Goal: Information Seeking & Learning: Learn about a topic

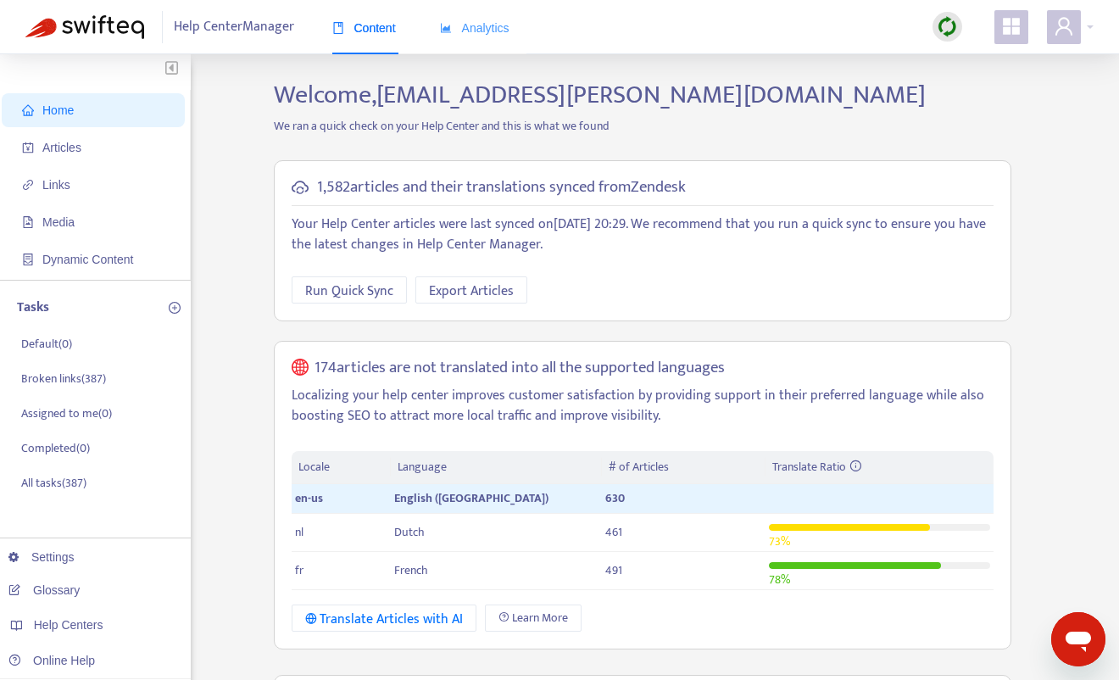
click at [500, 47] on div "Analytics" at bounding box center [475, 29] width 70 height 52
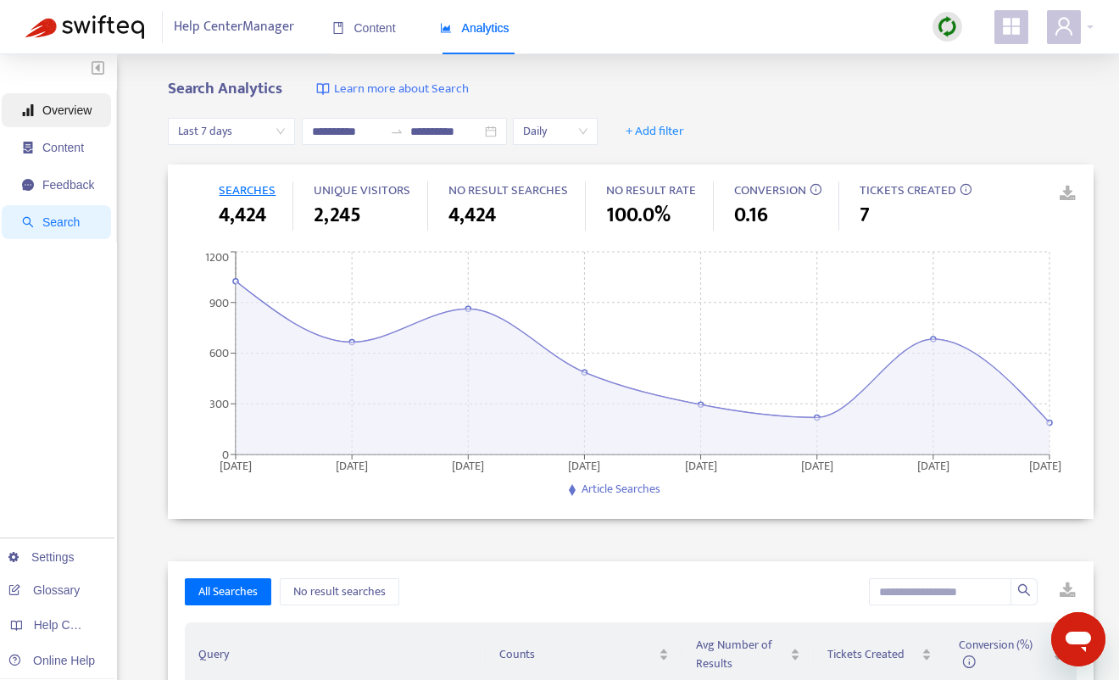
click at [59, 110] on span "Overview" at bounding box center [66, 110] width 49 height 14
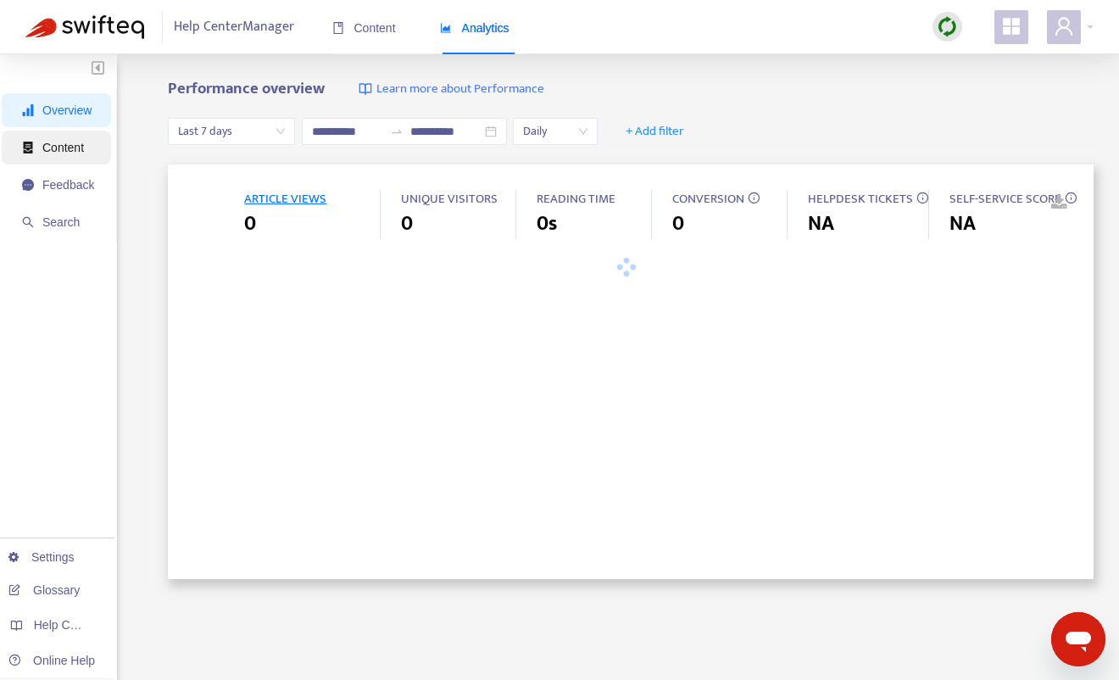
click at [61, 147] on span "Content" at bounding box center [63, 148] width 42 height 14
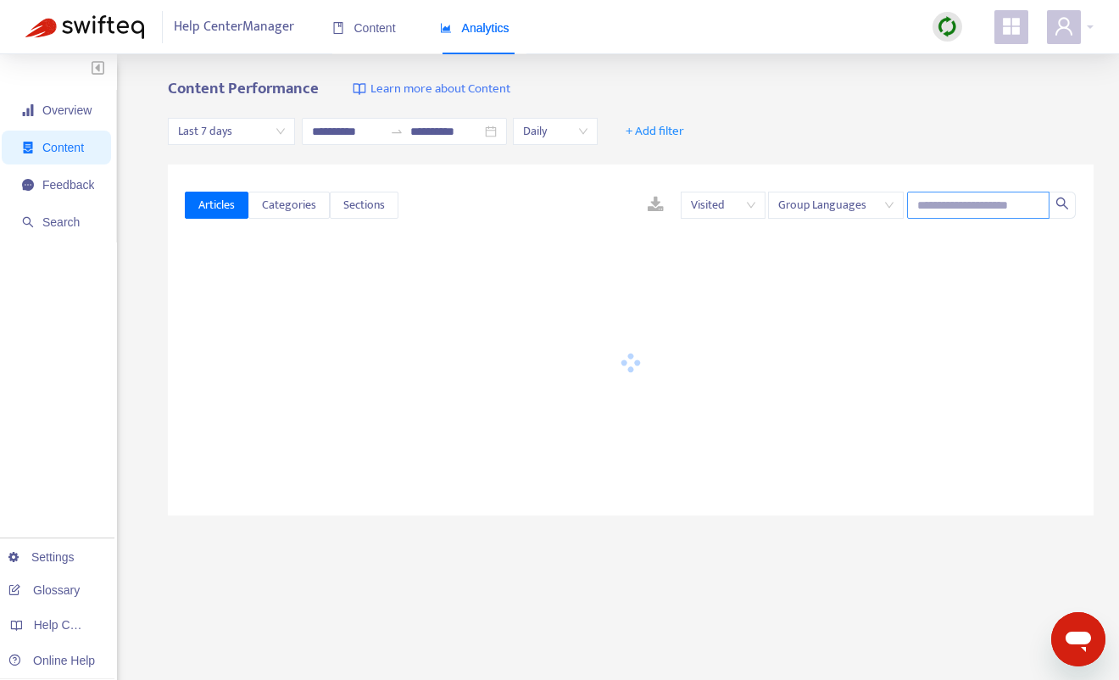
click at [931, 209] on input "text" at bounding box center [978, 205] width 142 height 27
paste input "**********"
click at [277, 128] on span "Last 7 days" at bounding box center [231, 131] width 107 height 25
type input "**********"
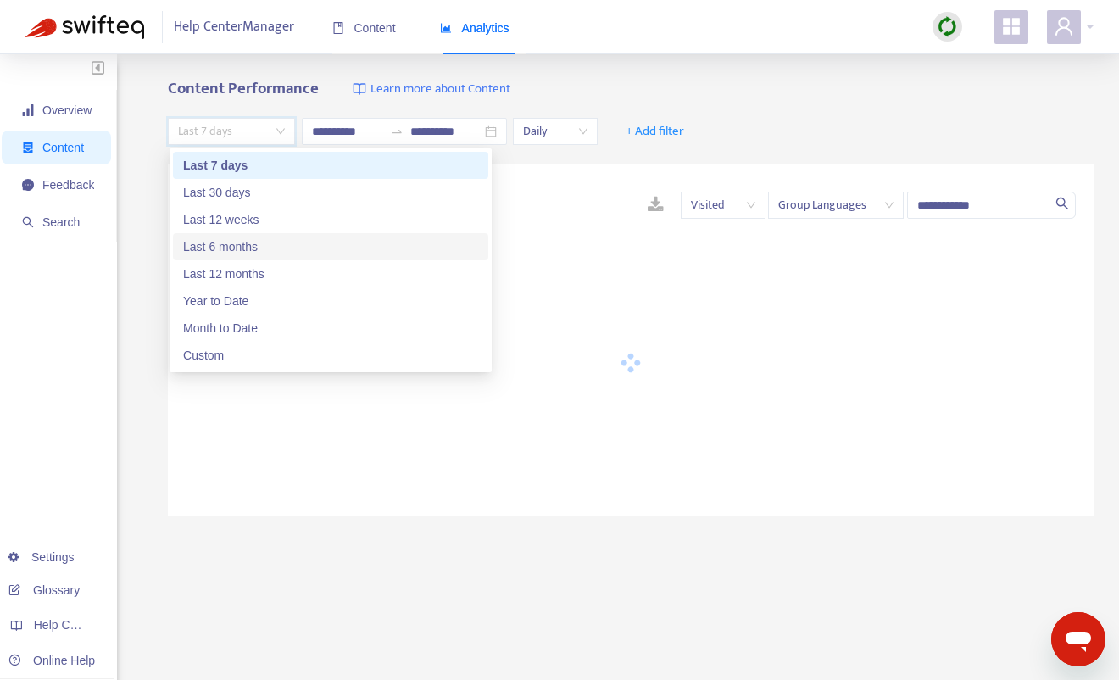
click at [274, 235] on div "Last 6 months" at bounding box center [330, 246] width 315 height 27
type input "**********"
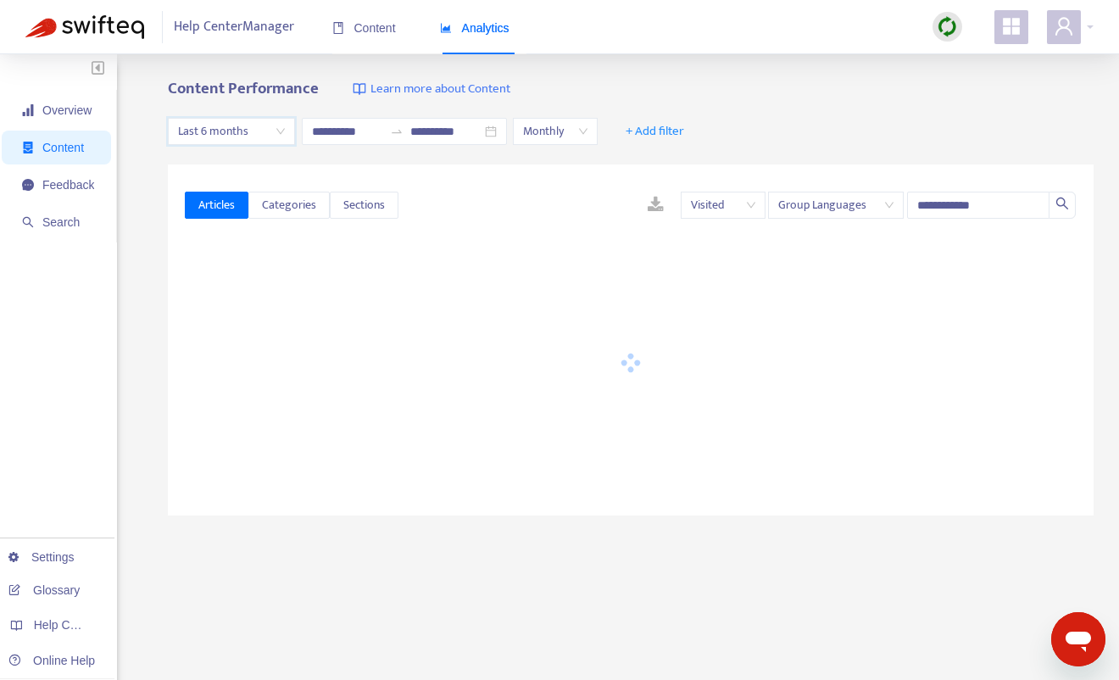
click at [876, 205] on span "Group Languages" at bounding box center [835, 204] width 115 height 25
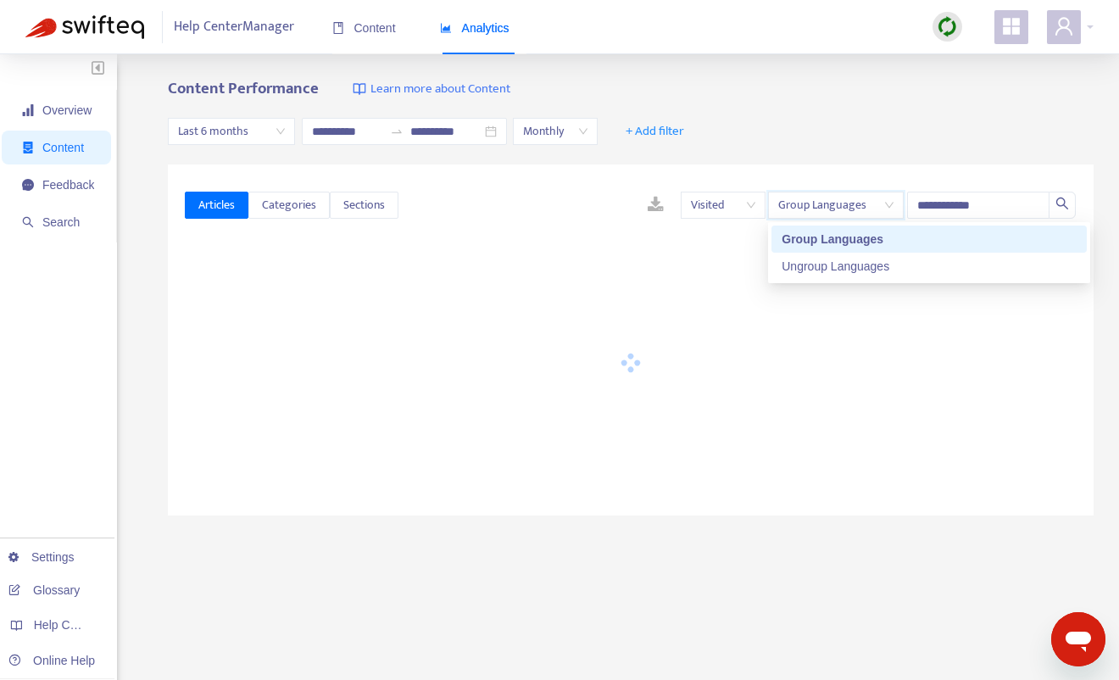
click at [876, 205] on span "Group Languages" at bounding box center [835, 204] width 115 height 25
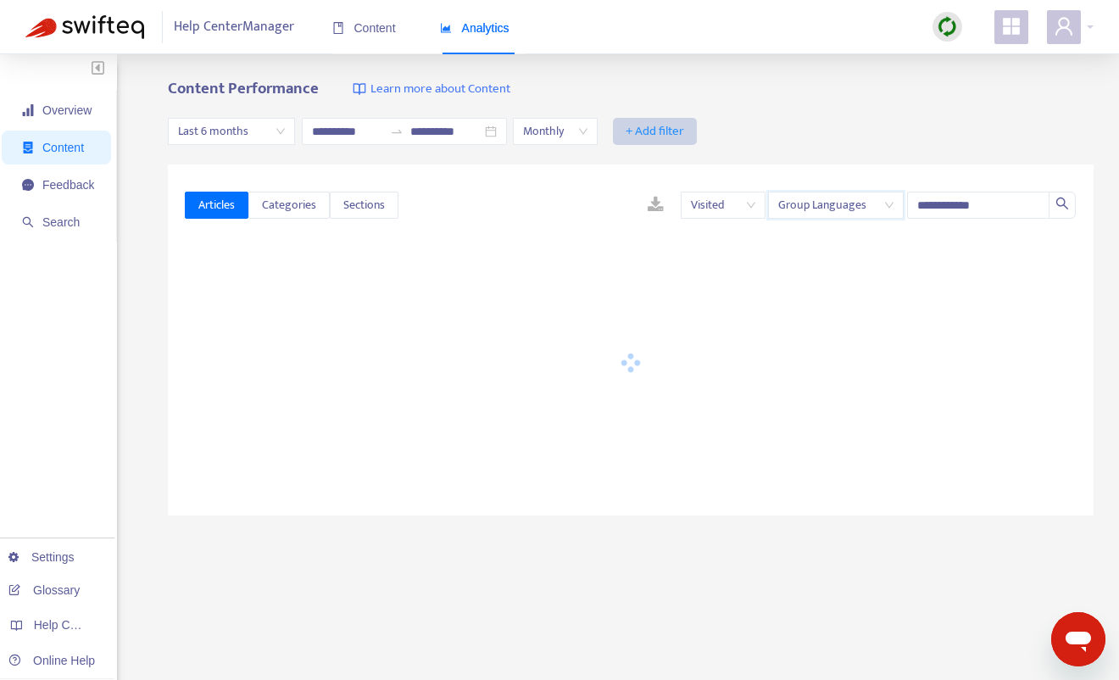
click at [649, 126] on span "+ Add filter" at bounding box center [655, 131] width 58 height 20
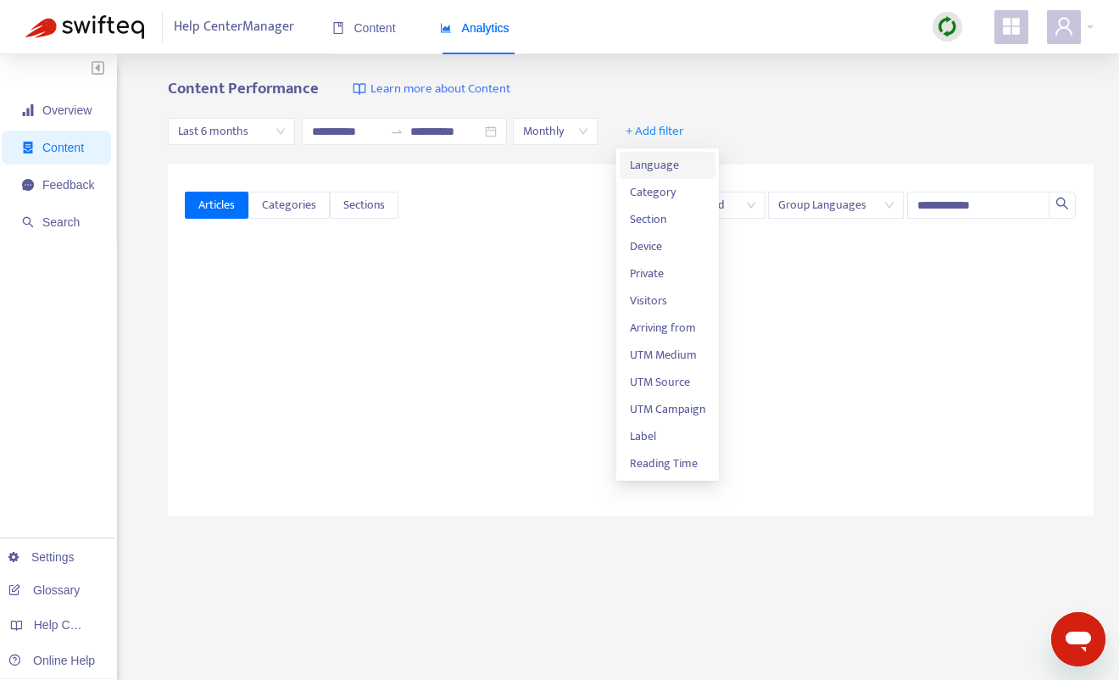
click at [685, 164] on span "Language" at bounding box center [667, 165] width 75 height 19
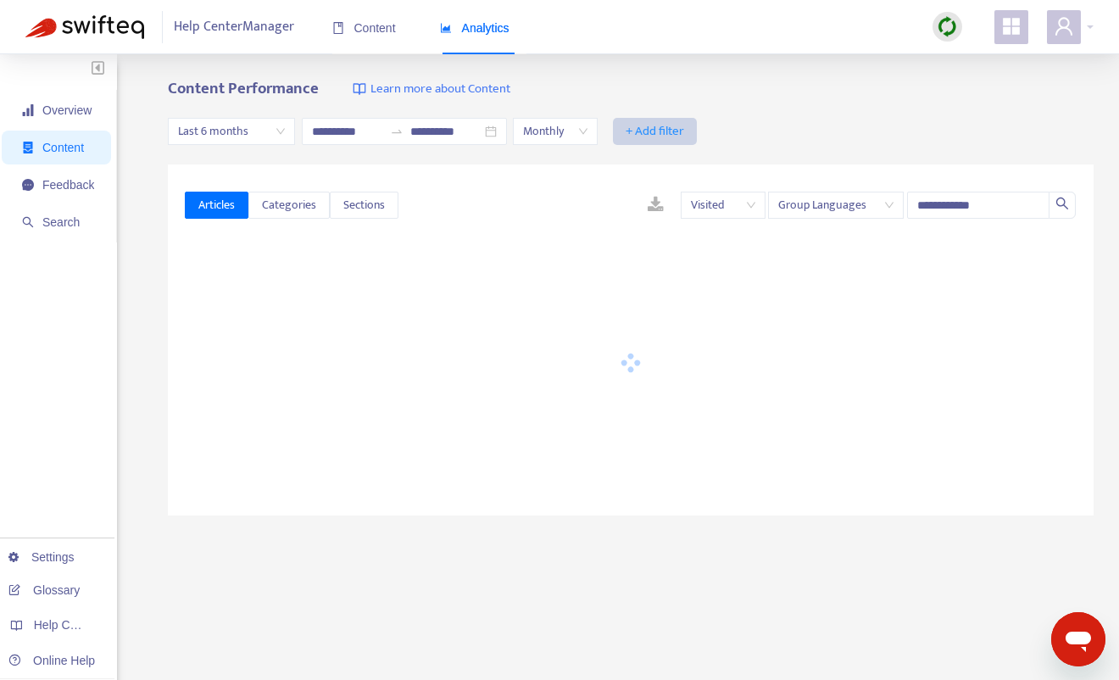
click at [643, 129] on span "+ Add filter" at bounding box center [655, 131] width 58 height 20
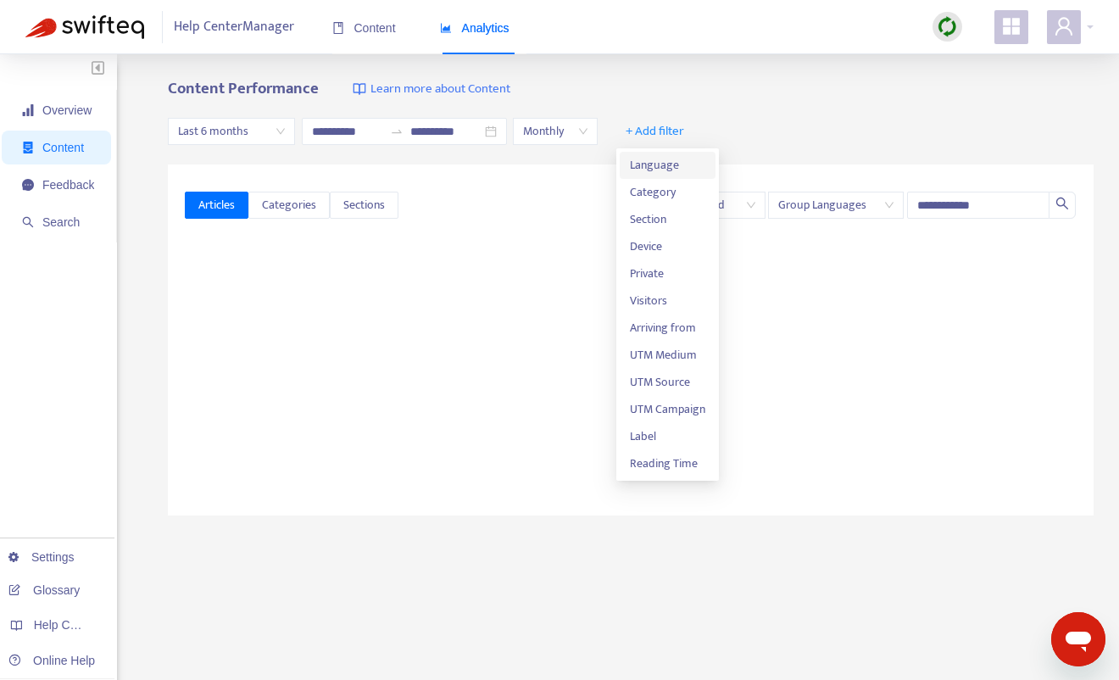
click at [658, 159] on span "Language" at bounding box center [667, 165] width 75 height 19
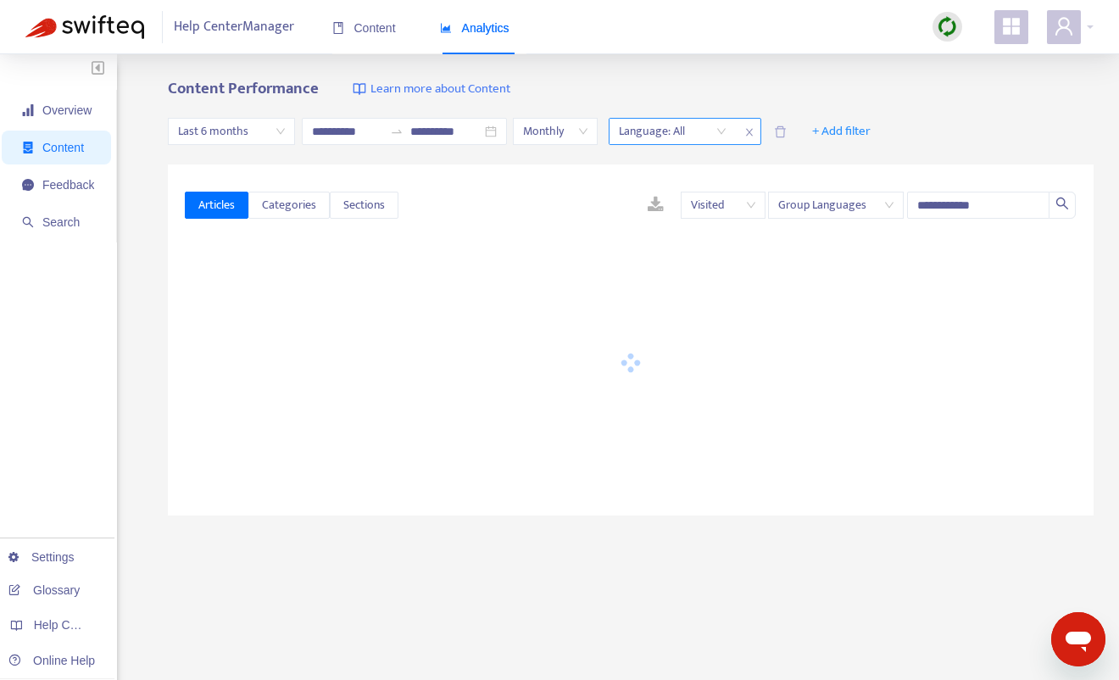
click at [725, 135] on div "Language: All" at bounding box center [672, 131] width 126 height 25
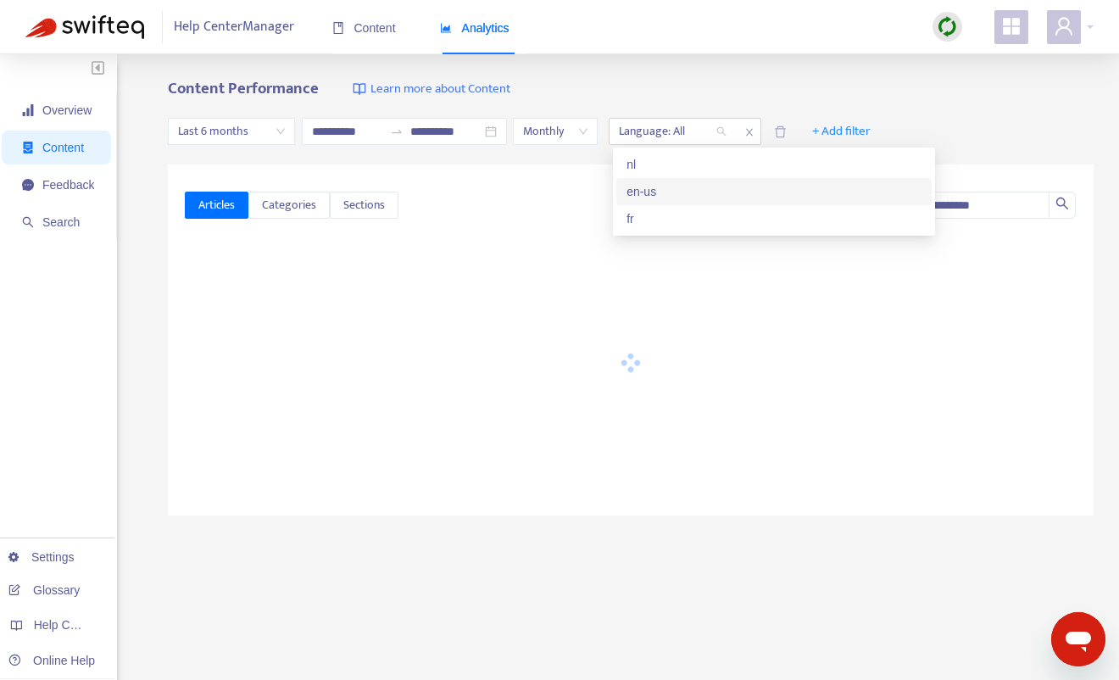
click at [655, 189] on div "en-us" at bounding box center [773, 191] width 295 height 19
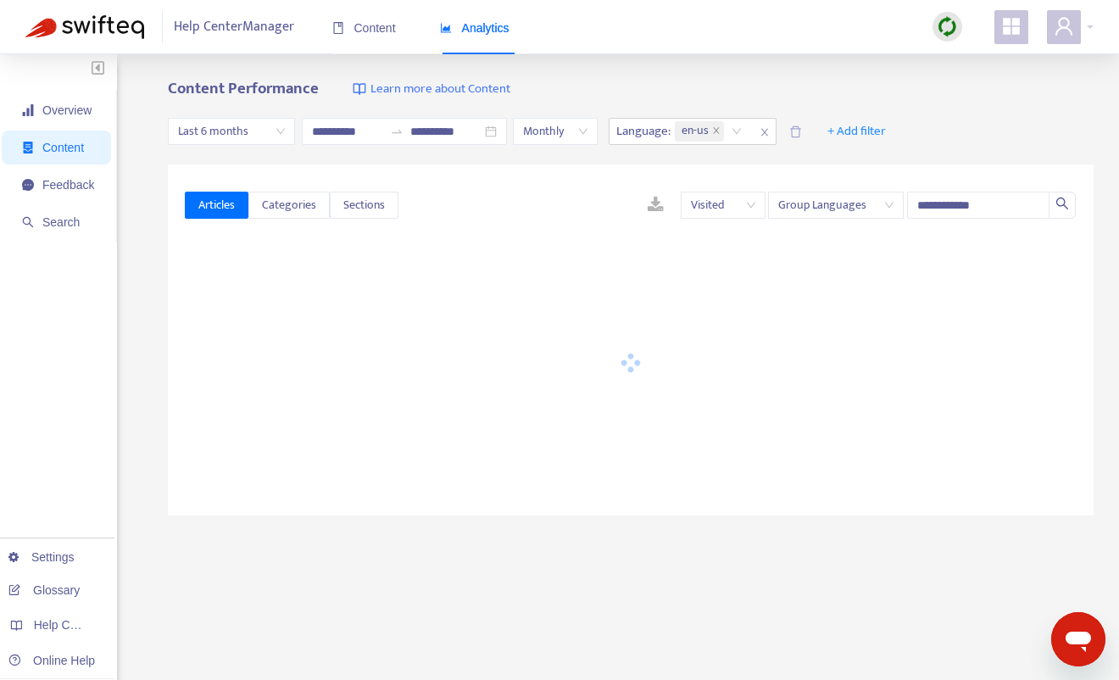
click at [952, 68] on div "**********" at bounding box center [559, 562] width 1119 height 1017
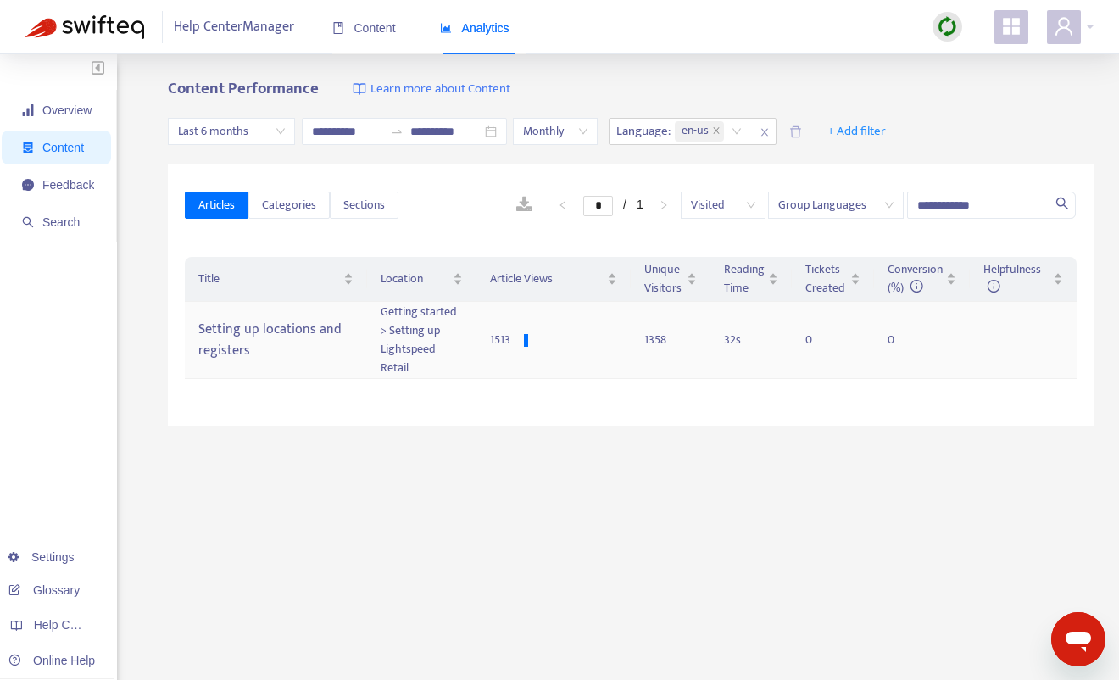
click at [237, 356] on div "Setting up locations and registers" at bounding box center [275, 339] width 155 height 49
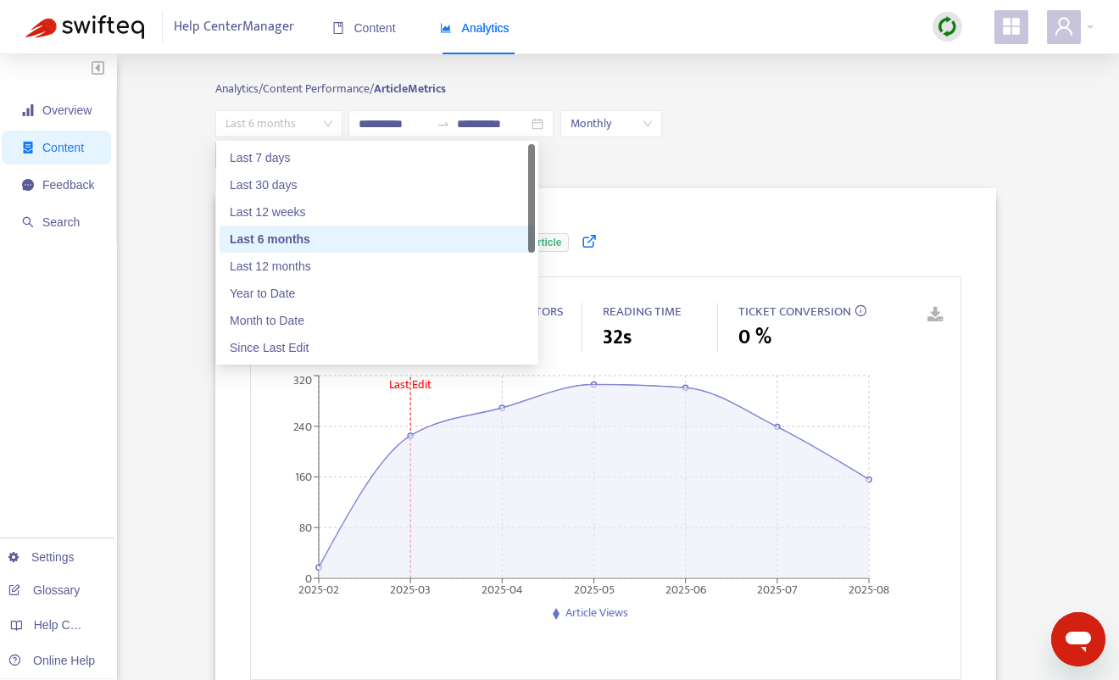
click at [341, 125] on div "Last 6 months" at bounding box center [278, 123] width 127 height 27
click at [303, 268] on div "Last 12 months" at bounding box center [377, 266] width 295 height 19
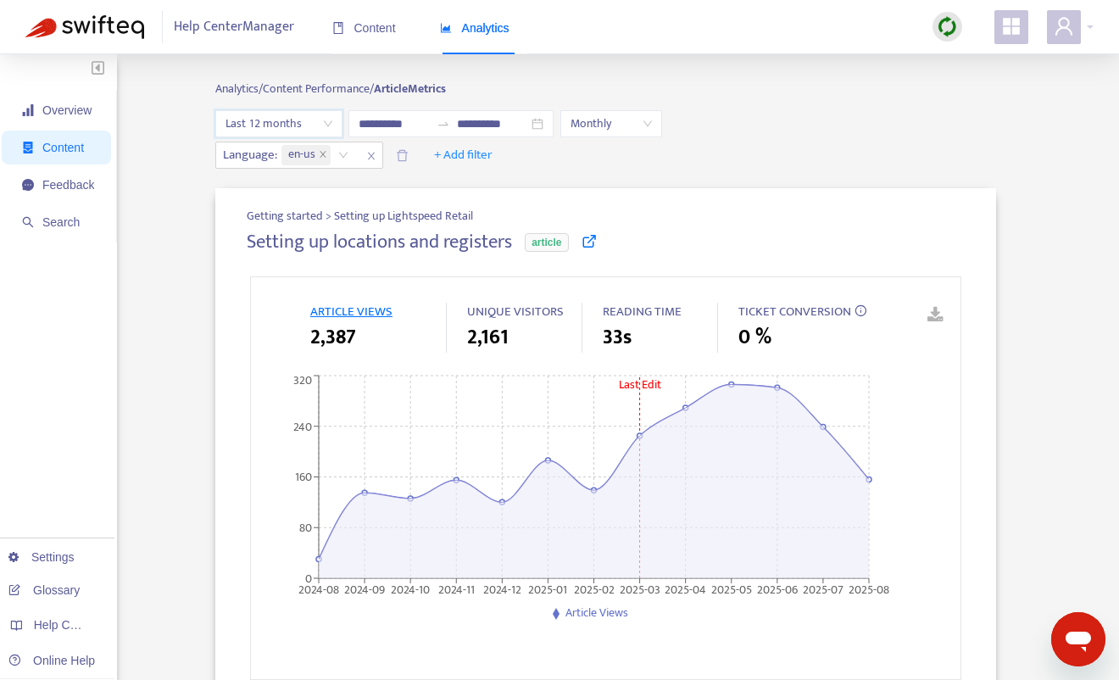
click at [326, 127] on span "Last 12 months" at bounding box center [278, 123] width 107 height 25
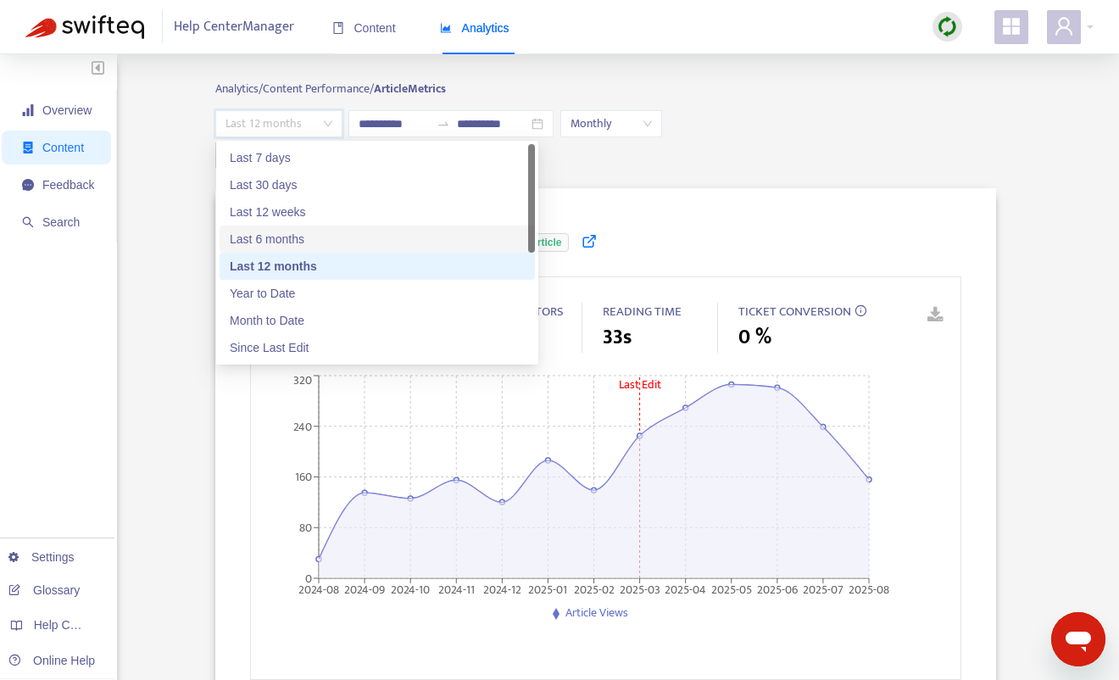
click at [316, 230] on div "Last 6 months" at bounding box center [377, 239] width 295 height 19
type input "**********"
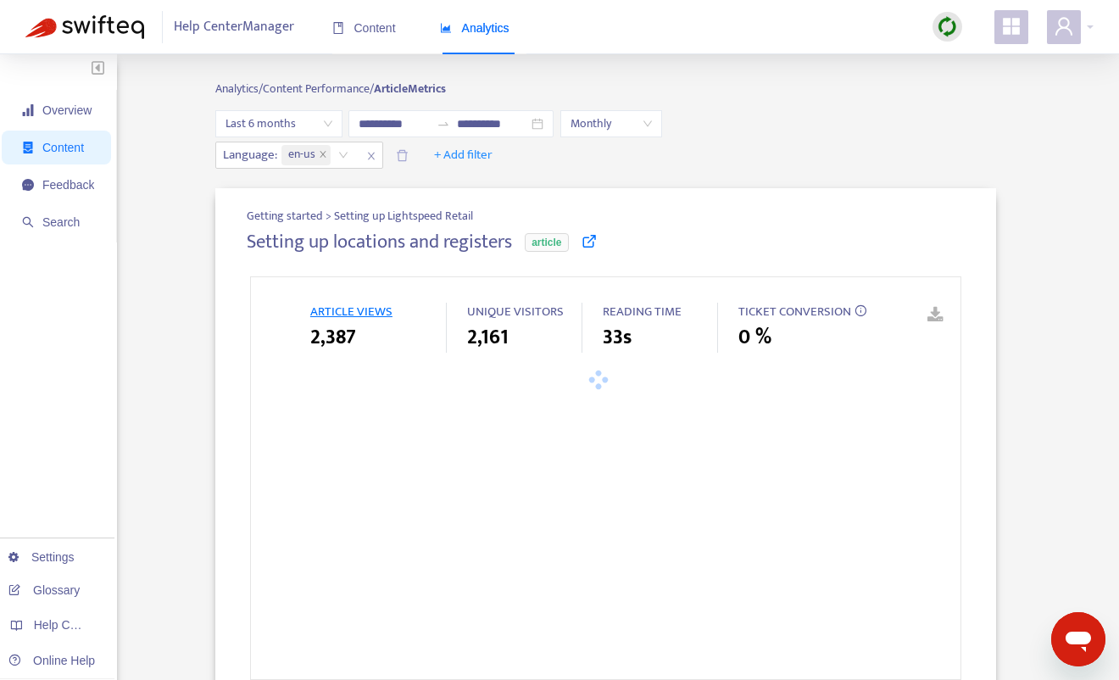
click at [823, 140] on div "**********" at bounding box center [605, 139] width 781 height 58
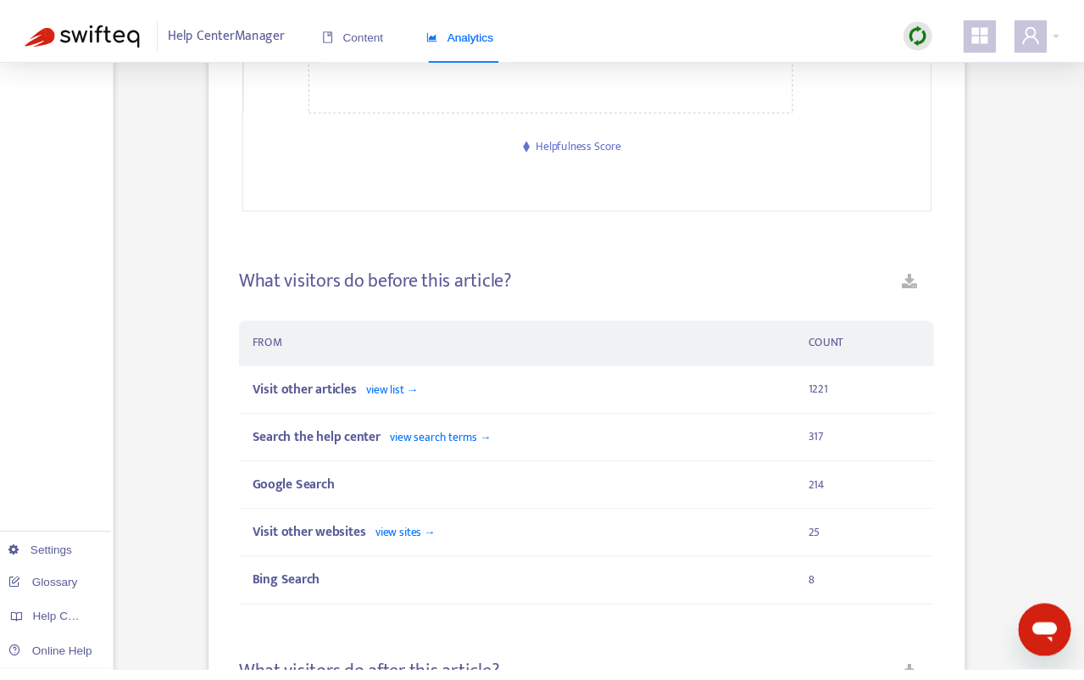
scroll to position [1093, 0]
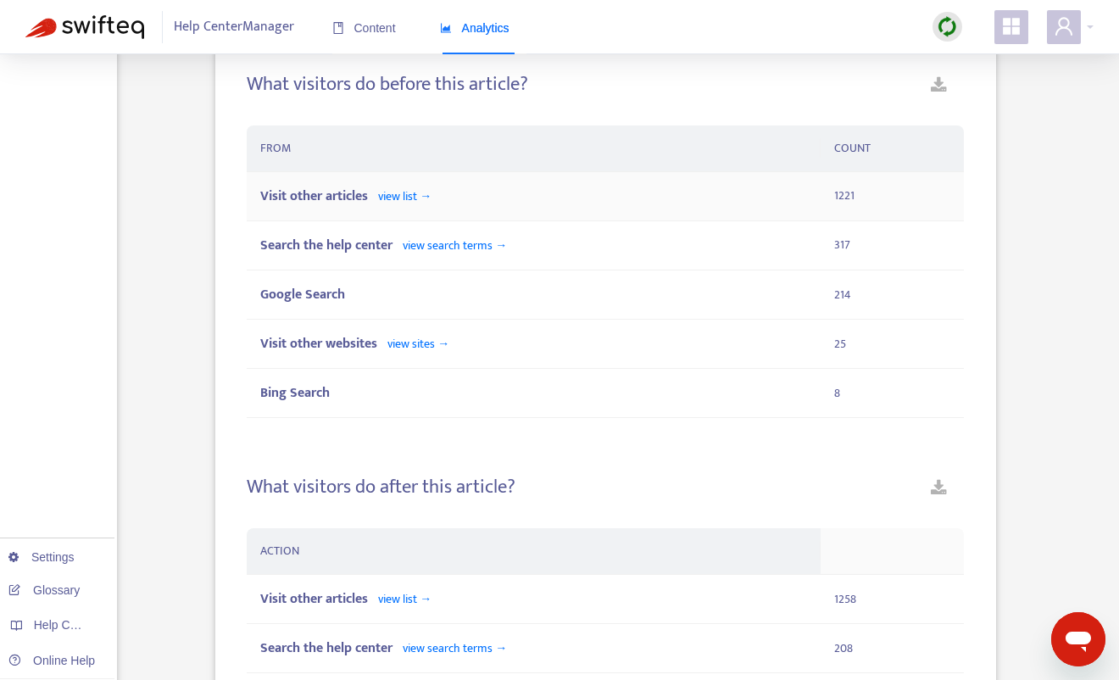
click at [627, 191] on div "Visit other articles view list →" at bounding box center [533, 196] width 547 height 21
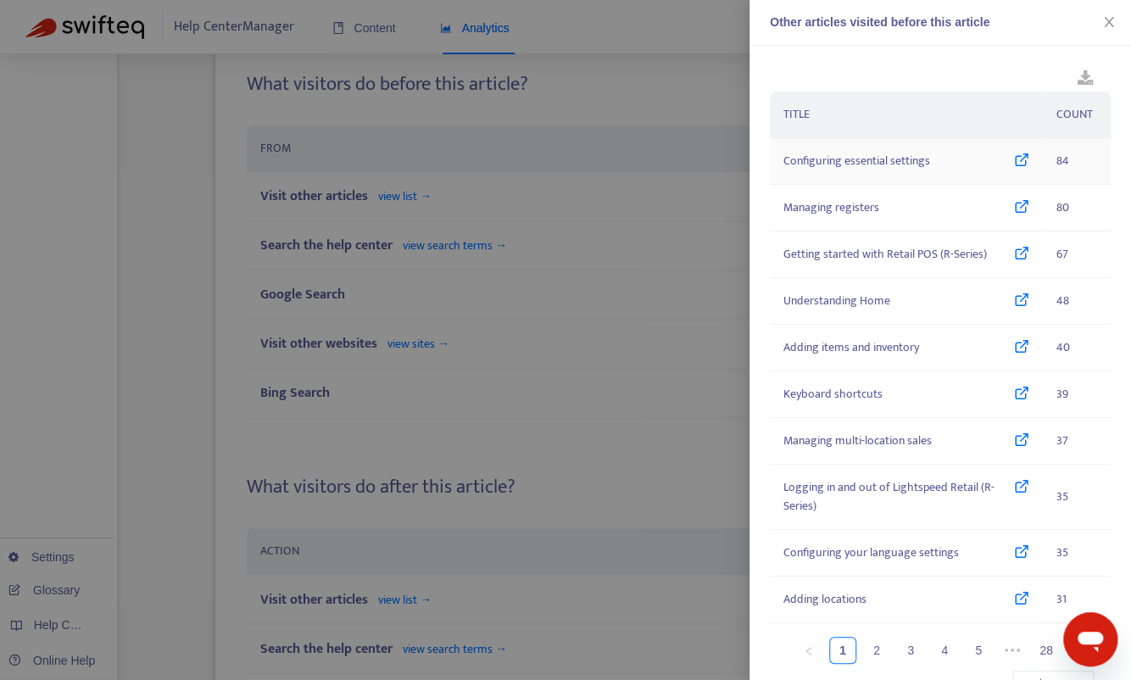
click at [1016, 164] on icon at bounding box center [1021, 161] width 15 height 19
click at [1001, 206] on div "Managing registers" at bounding box center [906, 207] width 246 height 19
click at [1015, 252] on icon at bounding box center [1021, 254] width 15 height 19
click at [1014, 297] on icon at bounding box center [1021, 301] width 15 height 19
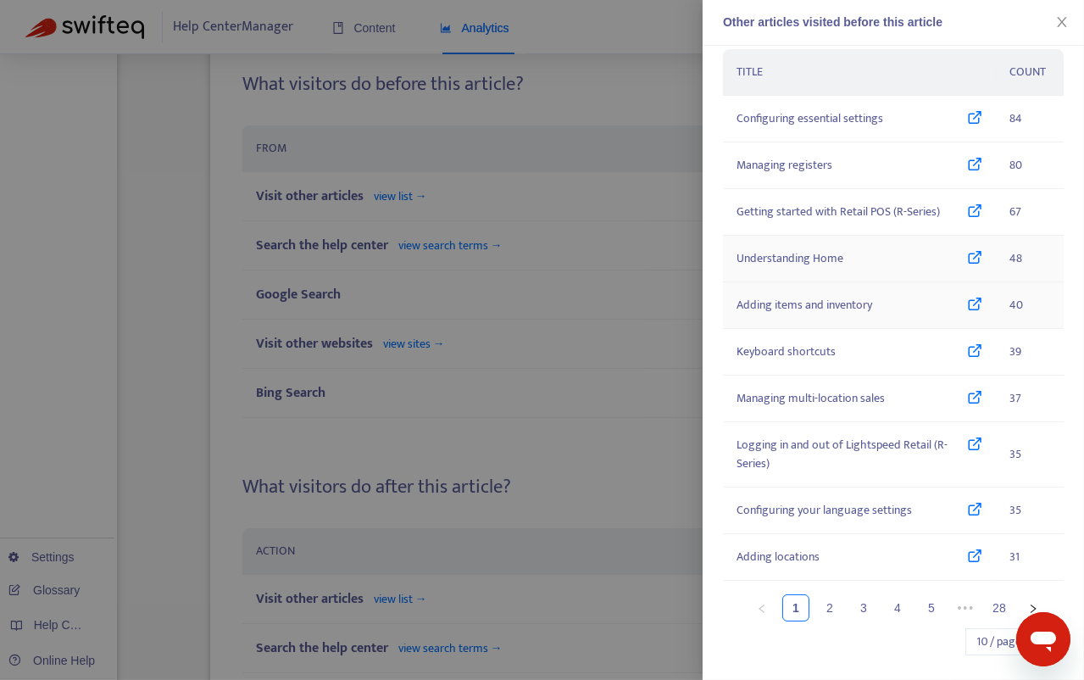
scroll to position [51, 0]
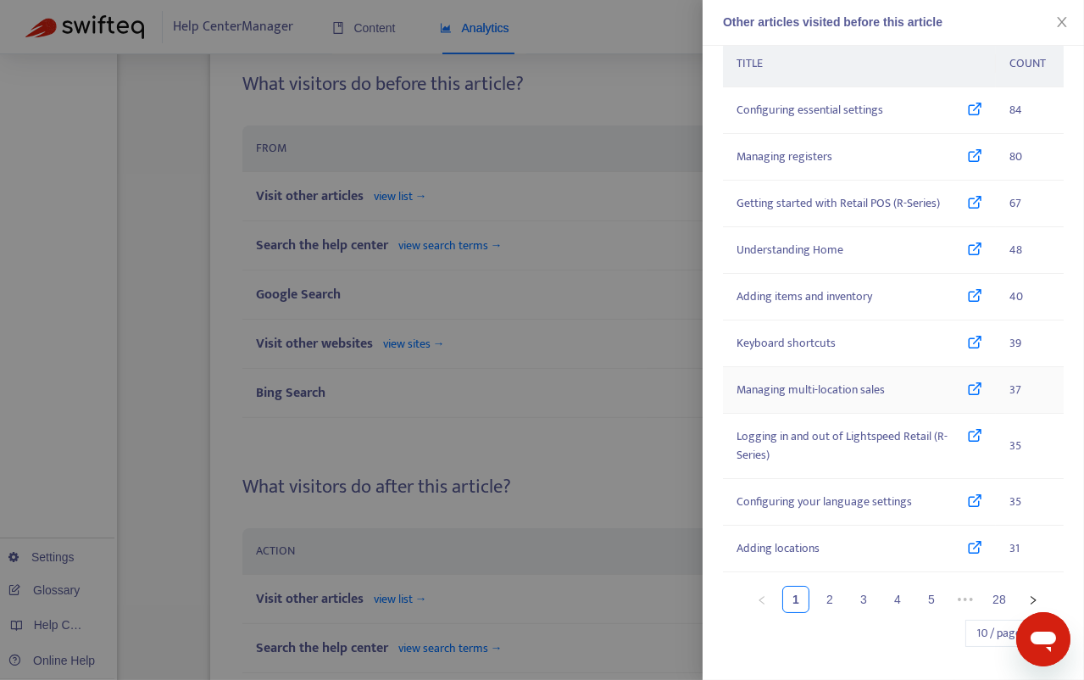
click at [972, 382] on icon at bounding box center [974, 390] width 15 height 19
click at [480, 348] on div at bounding box center [542, 340] width 1084 height 680
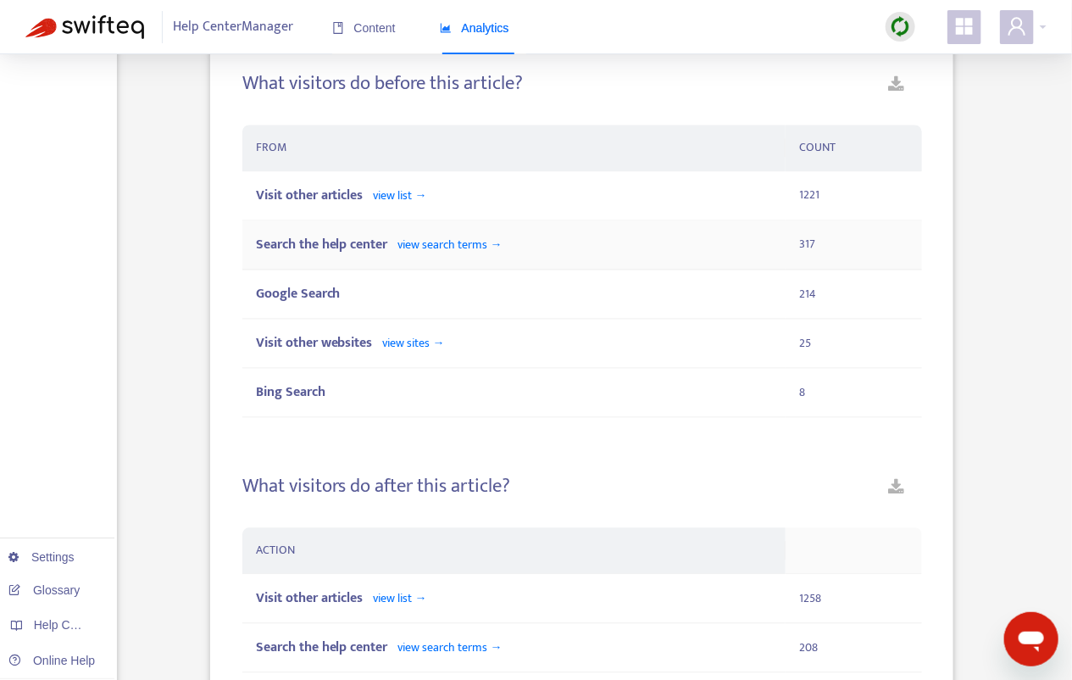
click at [705, 240] on div "Search the help center view search terms →" at bounding box center [514, 245] width 517 height 21
